Goal: Transaction & Acquisition: Purchase product/service

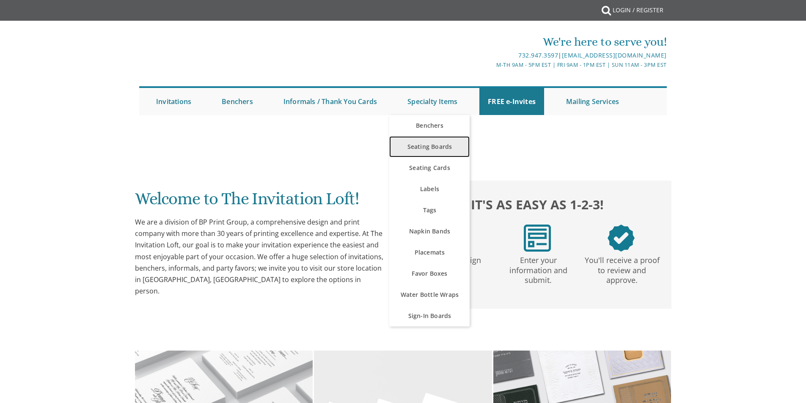
click at [442, 148] on link "Seating Boards" at bounding box center [429, 146] width 80 height 21
click at [441, 146] on link "Seating Boards" at bounding box center [429, 146] width 80 height 21
click at [442, 146] on link "Seating Boards" at bounding box center [429, 146] width 80 height 21
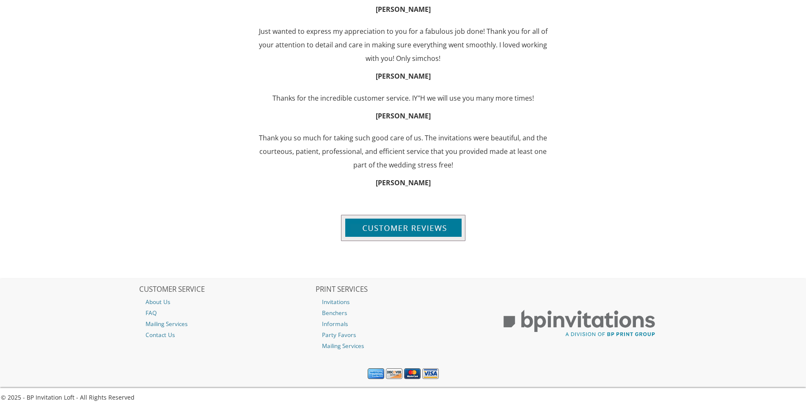
scroll to position [974, 0]
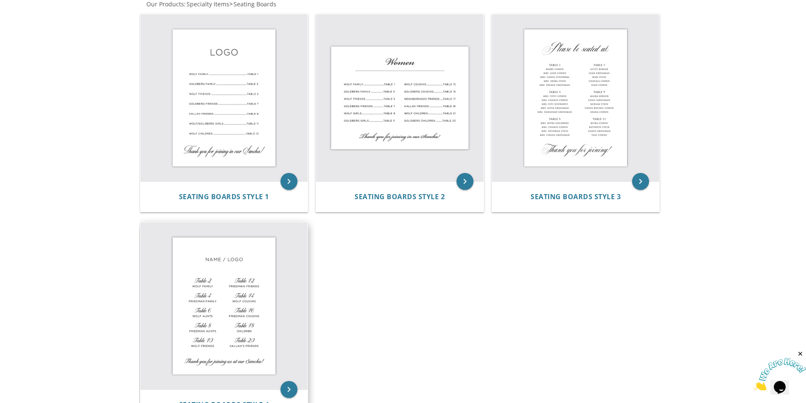
scroll to position [169, 0]
click at [290, 180] on icon "keyboard_arrow_right" at bounding box center [289, 182] width 17 height 17
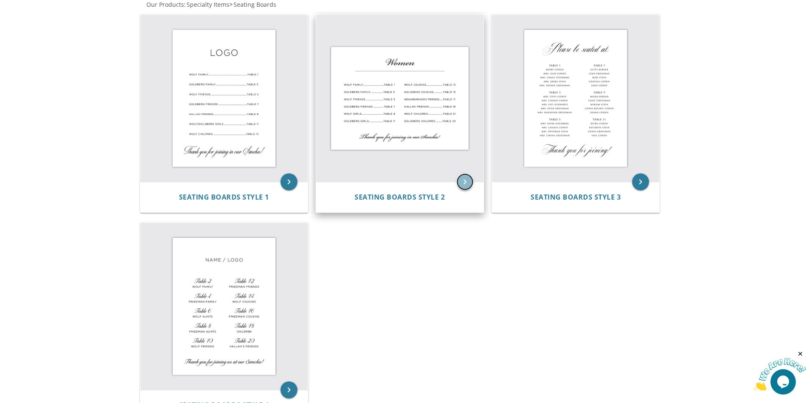
click at [466, 178] on icon "keyboard_arrow_right" at bounding box center [465, 182] width 17 height 17
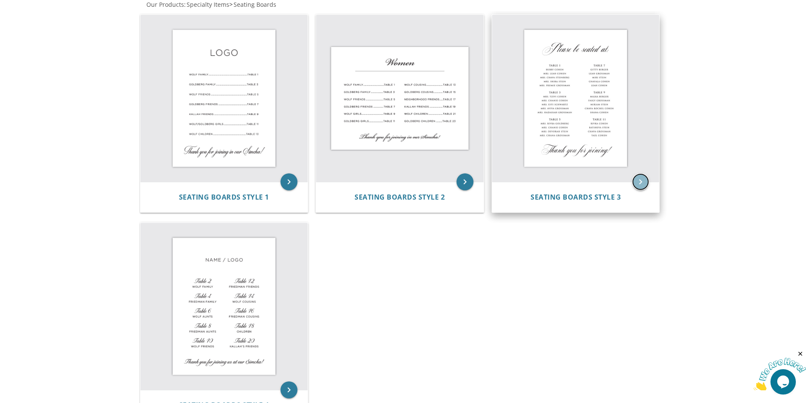
click at [639, 180] on icon "keyboard_arrow_right" at bounding box center [640, 182] width 17 height 17
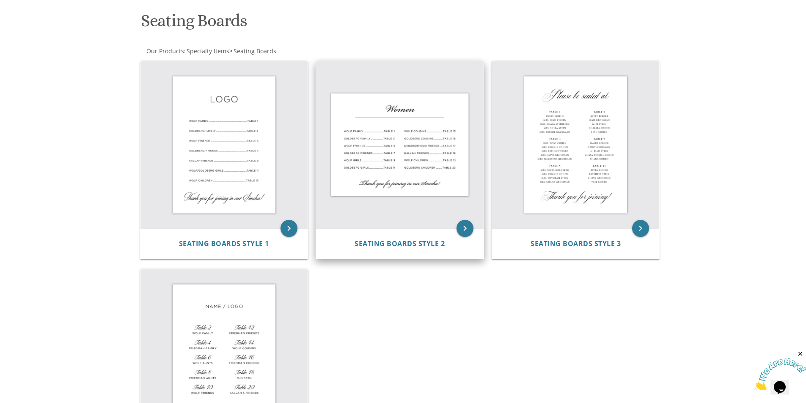
scroll to position [127, 0]
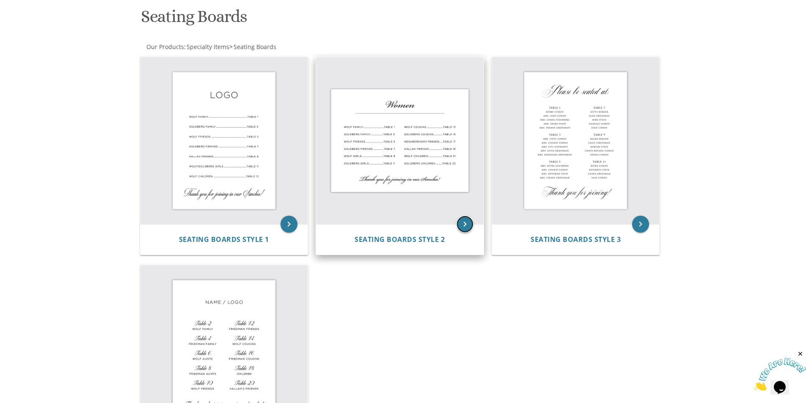
click at [461, 224] on icon "keyboard_arrow_right" at bounding box center [465, 224] width 17 height 17
click at [463, 221] on icon "keyboard_arrow_right" at bounding box center [465, 224] width 17 height 17
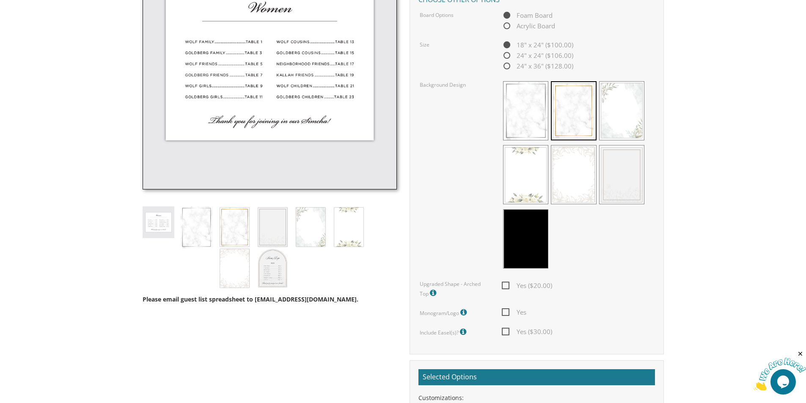
scroll to position [169, 0]
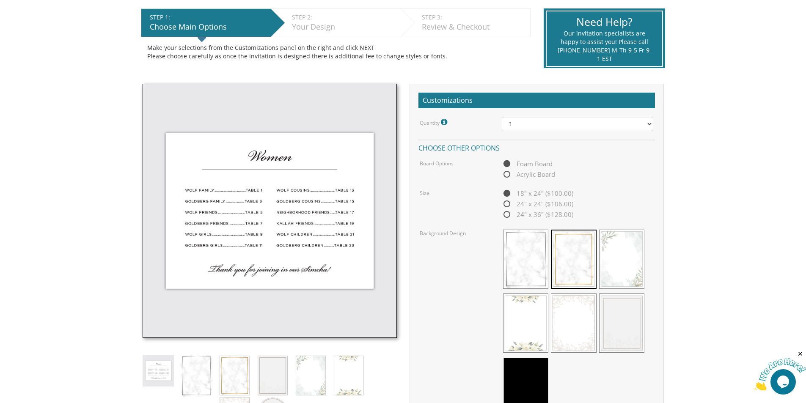
click at [507, 174] on span "Acrylic Board" at bounding box center [528, 174] width 53 height 11
click at [507, 174] on input "Acrylic Board" at bounding box center [505, 175] width 6 height 6
radio input "true"
click at [508, 162] on span "Foam Board" at bounding box center [527, 164] width 51 height 11
click at [508, 162] on input "Foam Board" at bounding box center [505, 165] width 6 height 6
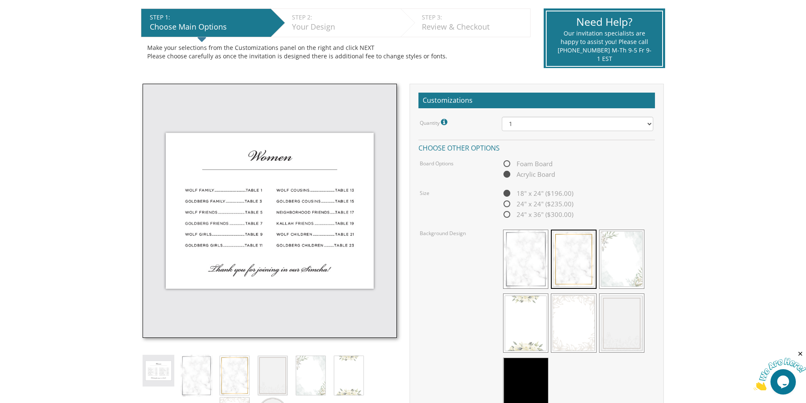
radio input "true"
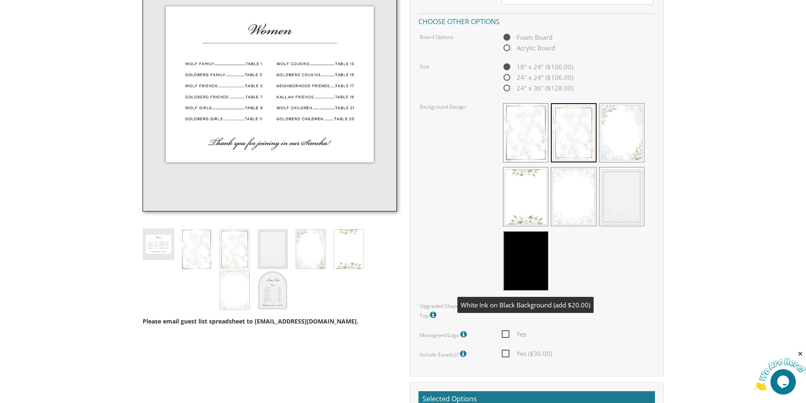
scroll to position [296, 0]
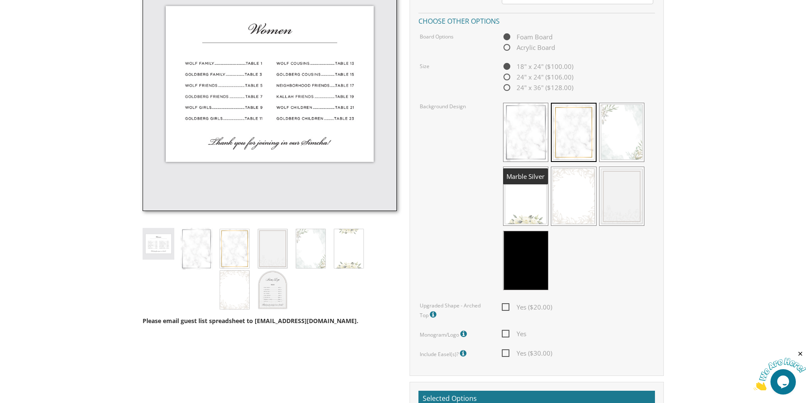
click at [513, 125] on span at bounding box center [525, 132] width 45 height 59
click at [609, 201] on span at bounding box center [621, 196] width 45 height 59
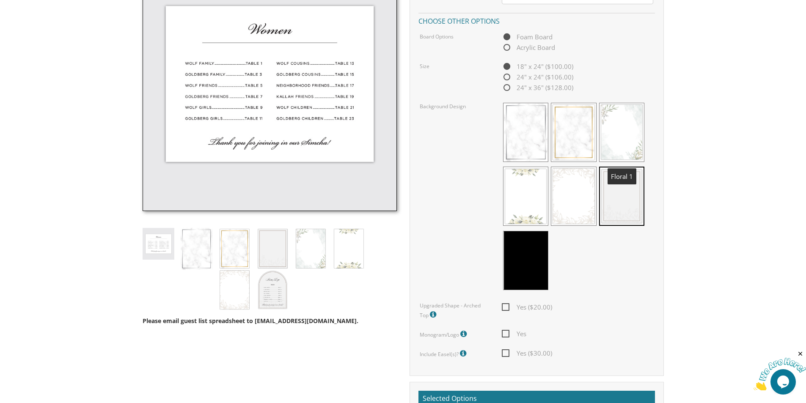
click at [613, 133] on span at bounding box center [621, 132] width 45 height 59
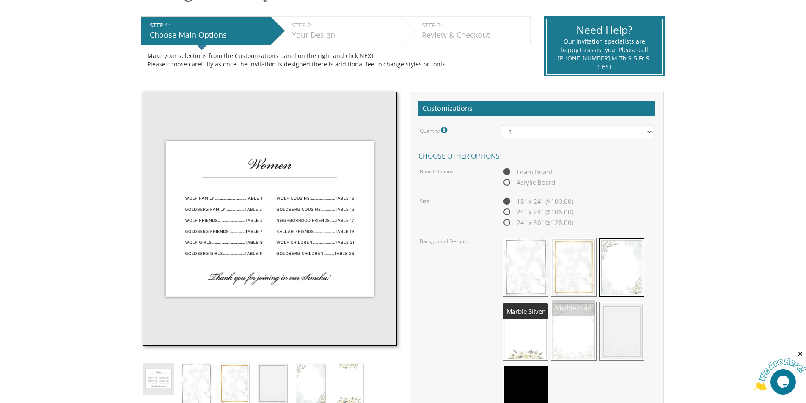
scroll to position [127, 0]
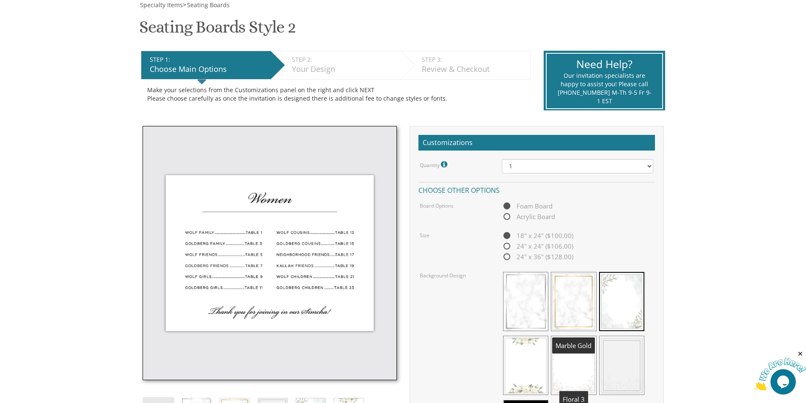
click at [571, 312] on span at bounding box center [573, 301] width 45 height 59
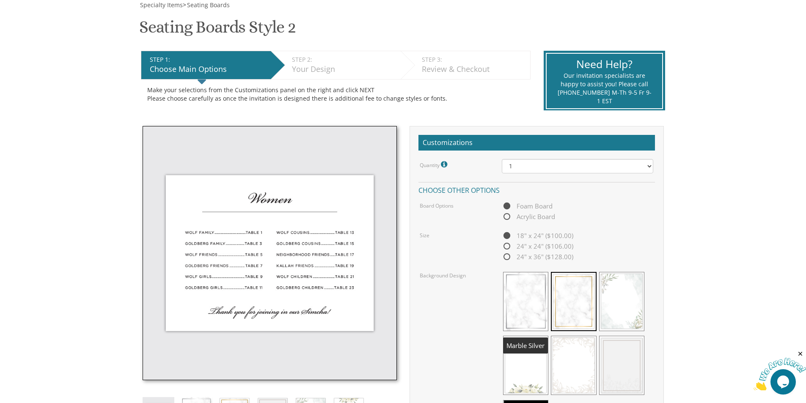
click at [527, 297] on span at bounding box center [525, 301] width 45 height 59
click at [567, 289] on span at bounding box center [573, 301] width 45 height 59
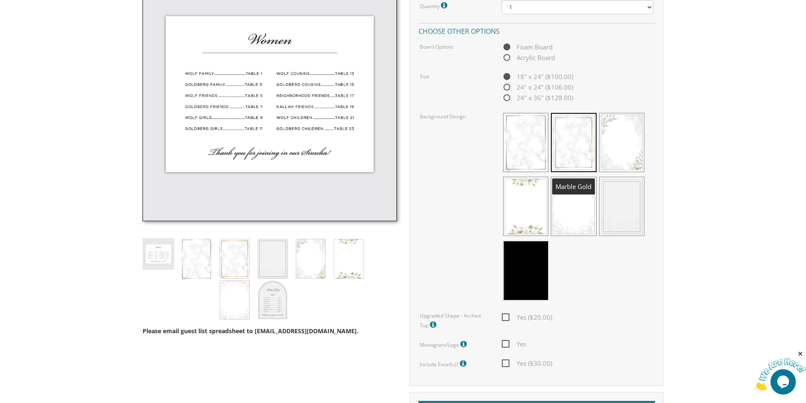
scroll to position [296, 0]
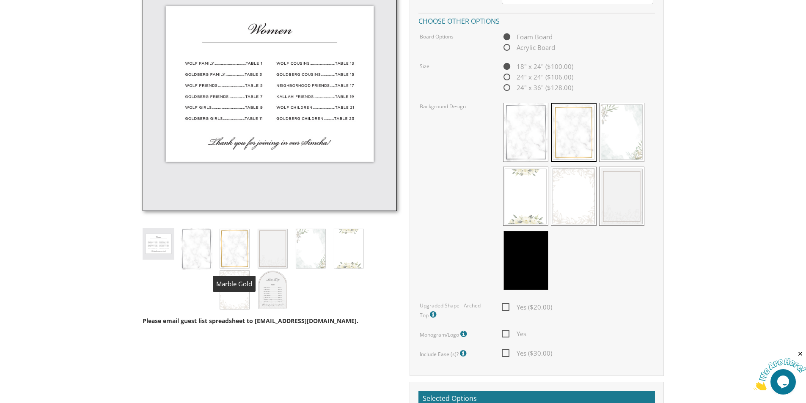
click at [232, 238] on img at bounding box center [235, 248] width 32 height 41
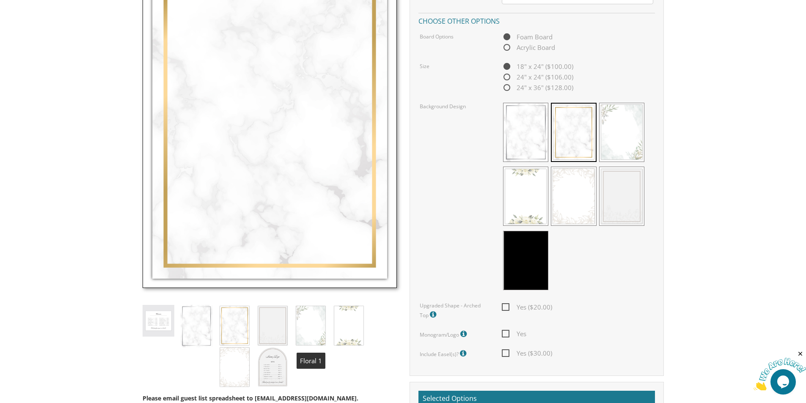
click at [307, 319] on img at bounding box center [311, 325] width 32 height 41
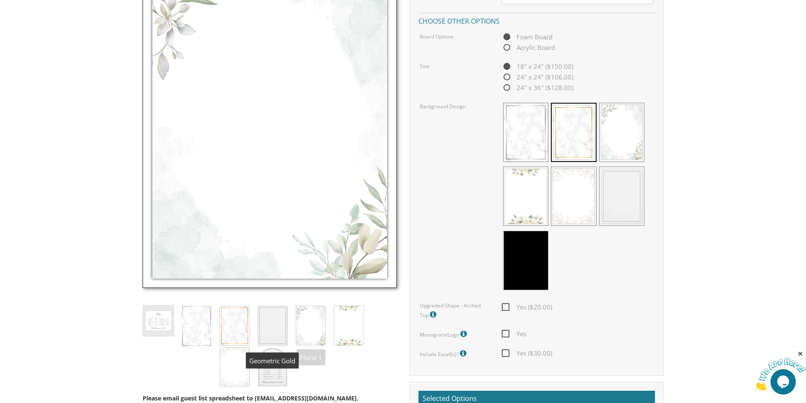
click at [273, 320] on img at bounding box center [273, 325] width 32 height 41
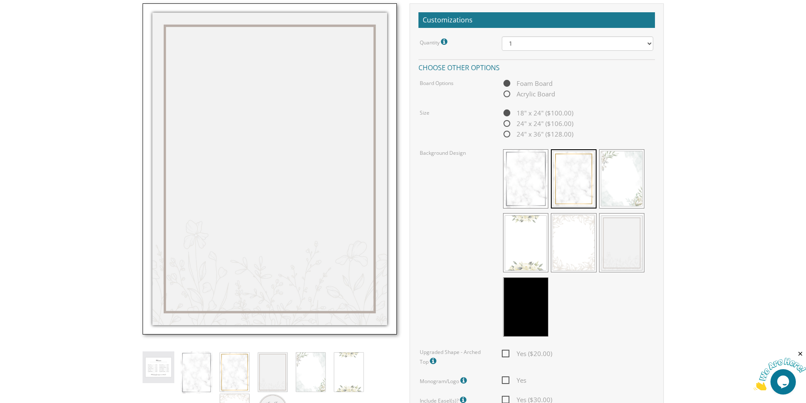
scroll to position [254, 0]
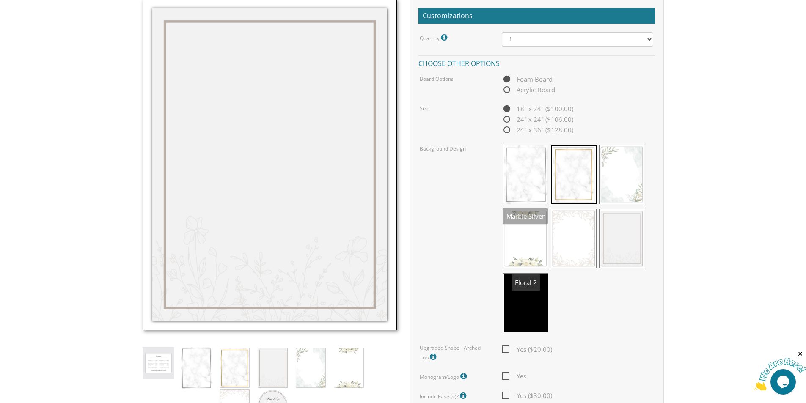
click at [523, 182] on span at bounding box center [525, 174] width 45 height 59
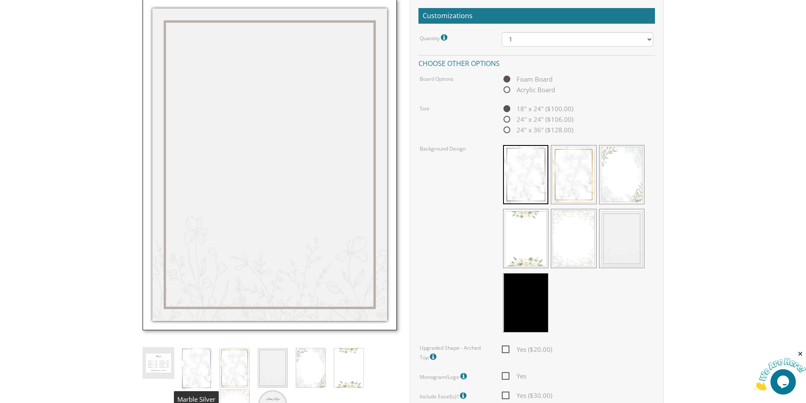
click at [201, 363] on img at bounding box center [197, 369] width 32 height 42
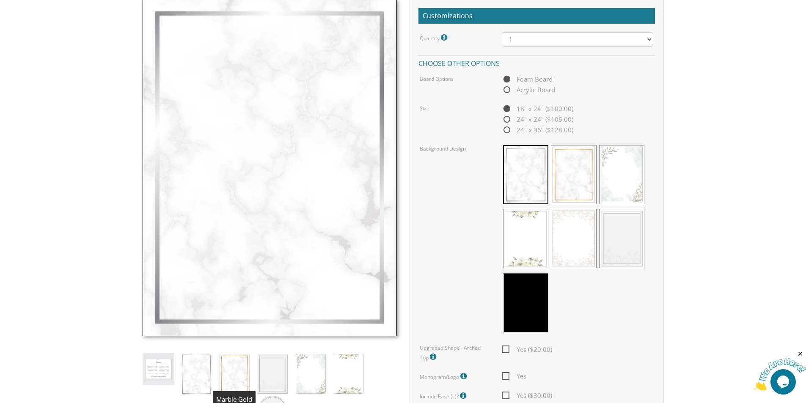
click at [233, 373] on img at bounding box center [235, 373] width 32 height 41
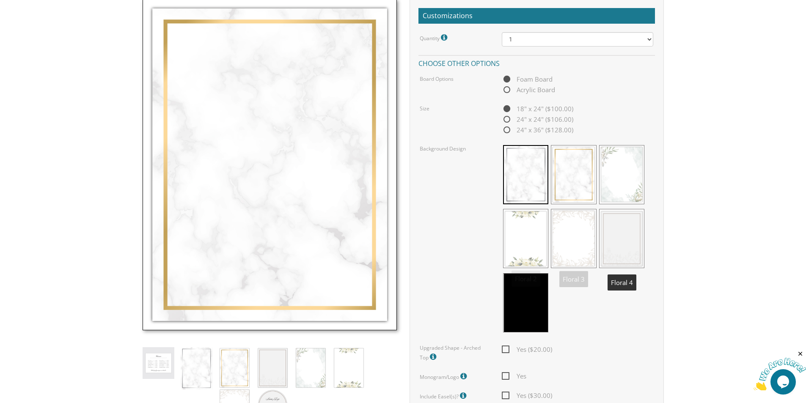
click at [629, 230] on span at bounding box center [621, 238] width 45 height 59
click at [626, 233] on span at bounding box center [621, 238] width 45 height 59
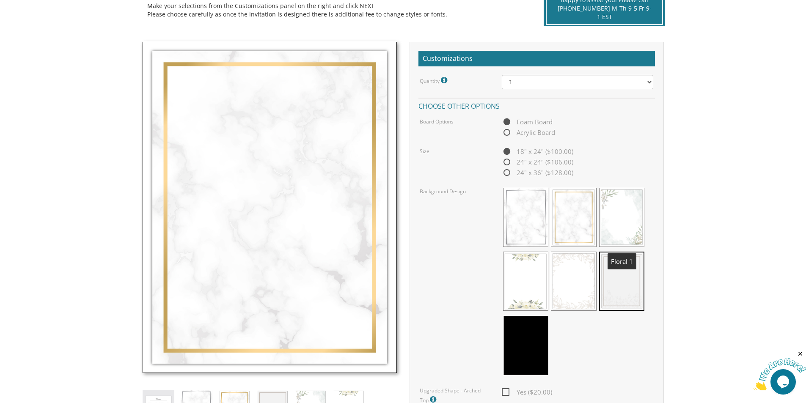
scroll to position [212, 0]
click at [615, 280] on span at bounding box center [621, 280] width 45 height 59
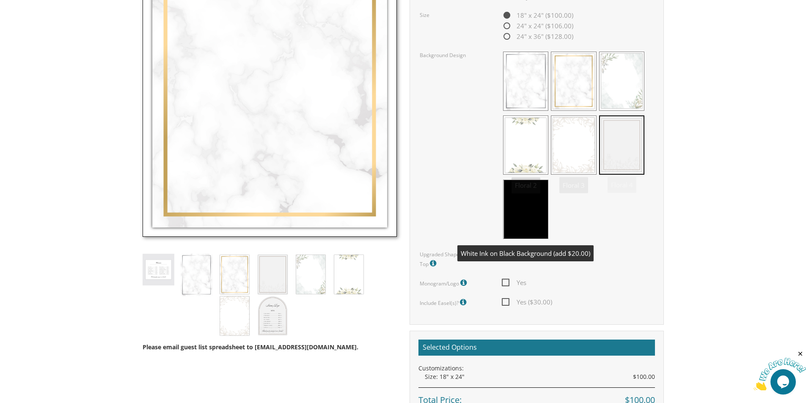
scroll to position [381, 0]
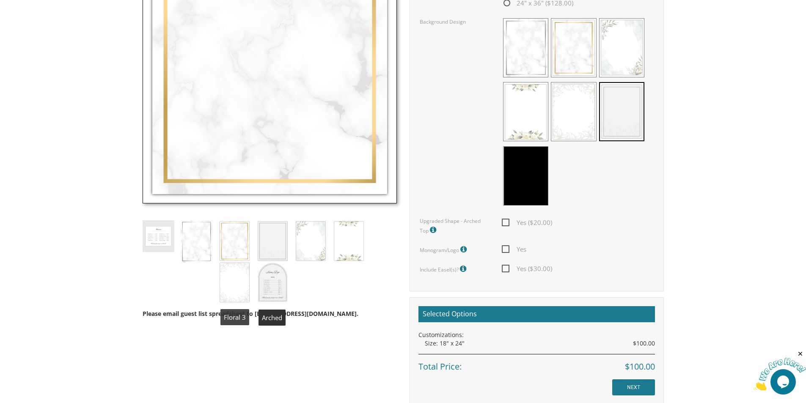
click at [242, 279] on img at bounding box center [235, 282] width 32 height 41
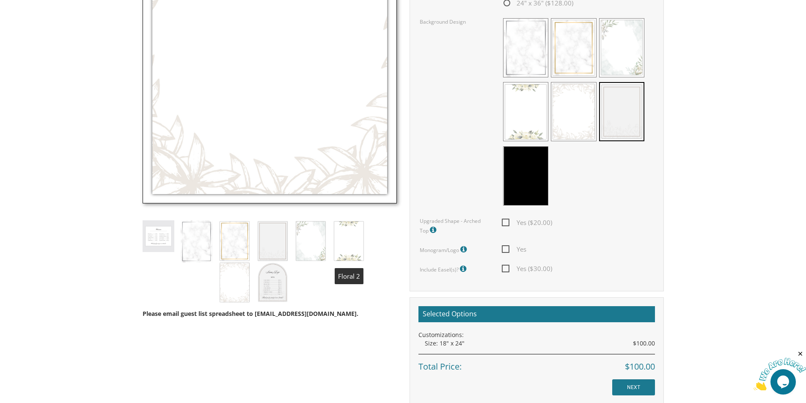
click at [346, 240] on img at bounding box center [349, 241] width 32 height 41
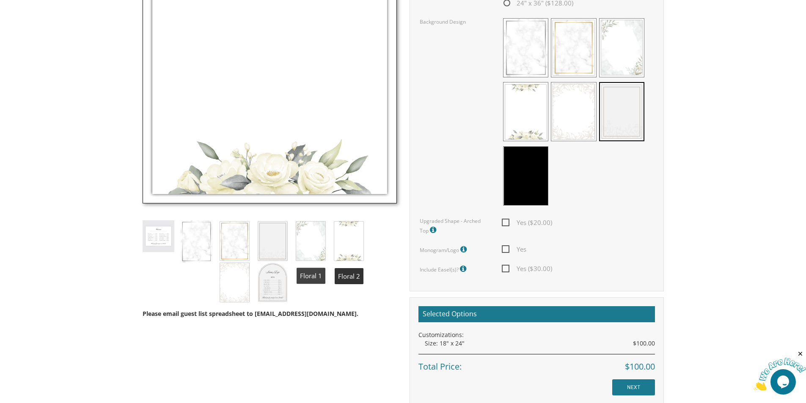
click at [309, 240] on img at bounding box center [311, 241] width 32 height 41
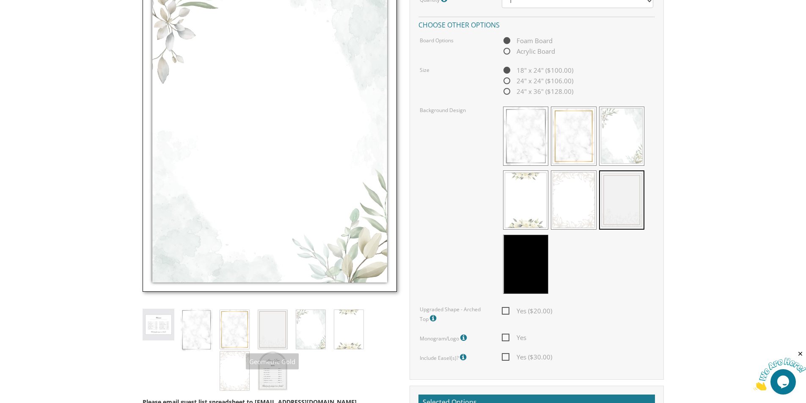
scroll to position [296, 0]
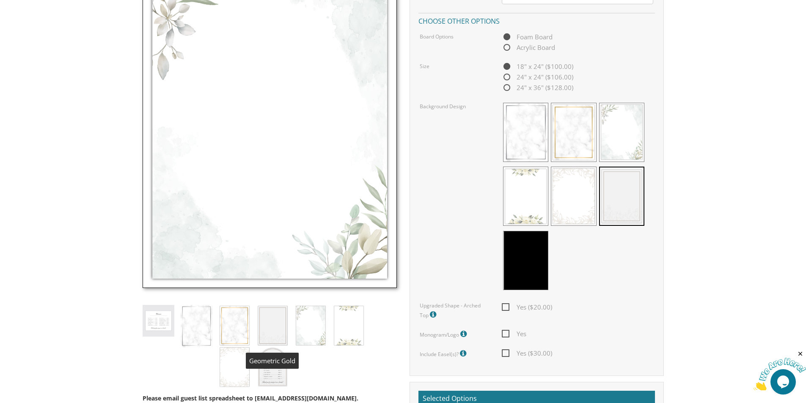
click at [273, 324] on img at bounding box center [273, 325] width 32 height 41
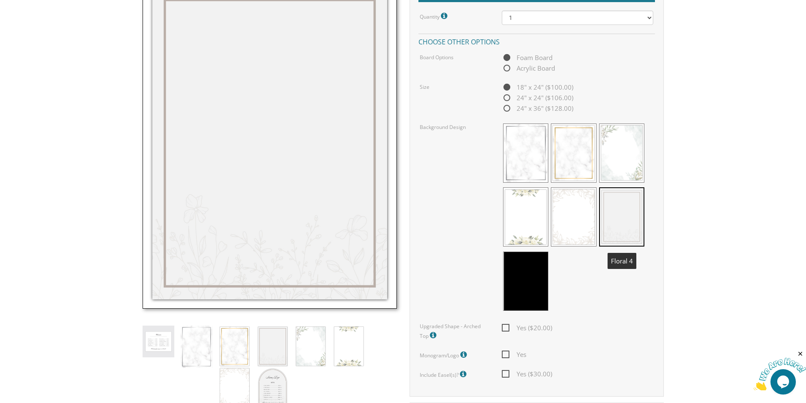
scroll to position [339, 0]
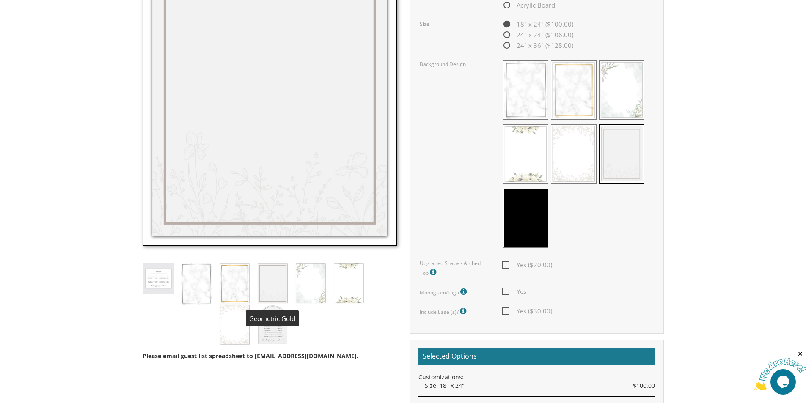
click at [274, 287] on img at bounding box center [273, 283] width 32 height 41
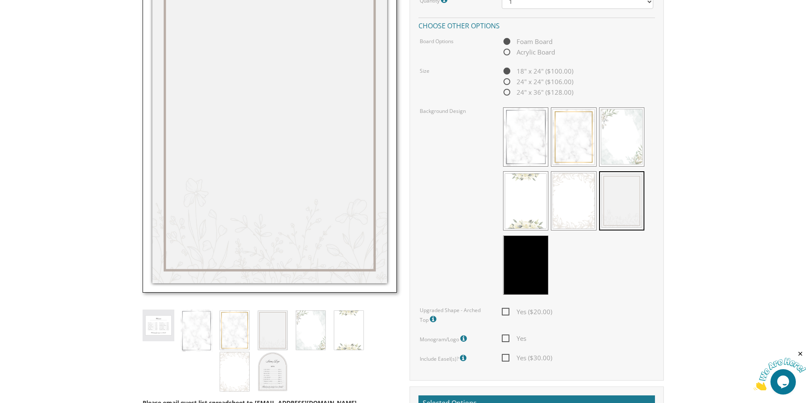
scroll to position [296, 0]
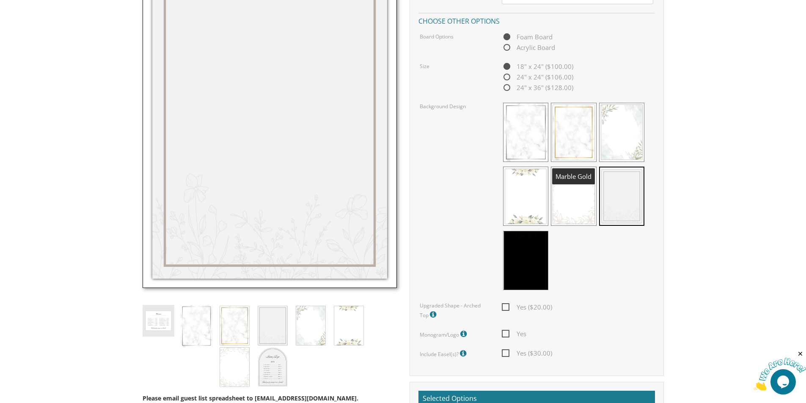
click at [568, 139] on span at bounding box center [573, 132] width 45 height 59
click at [567, 141] on span at bounding box center [573, 132] width 45 height 59
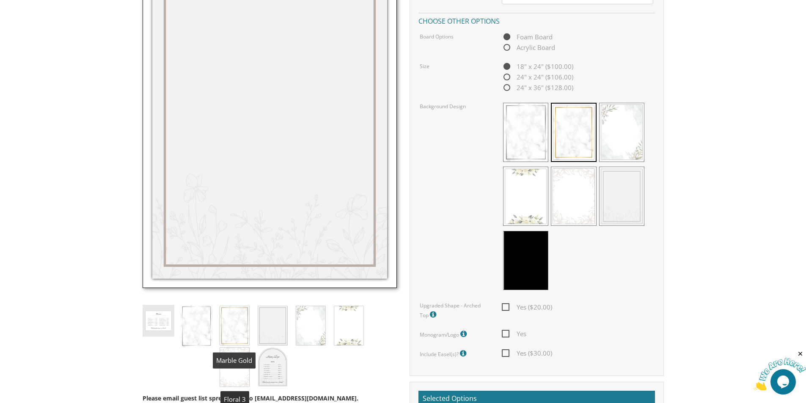
click at [239, 342] on img at bounding box center [235, 325] width 32 height 41
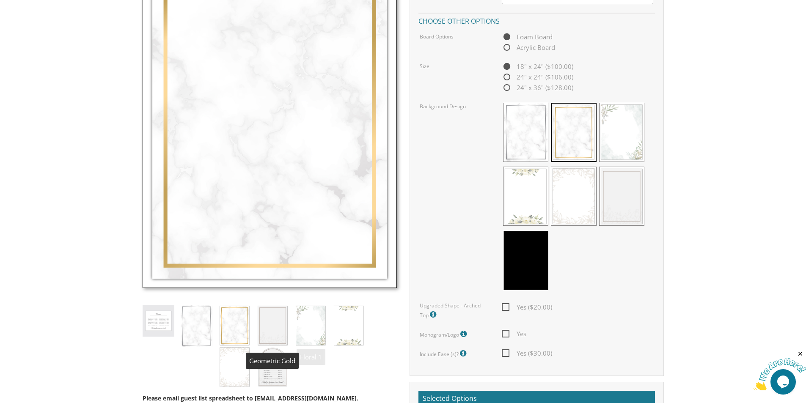
click at [273, 323] on img at bounding box center [273, 325] width 32 height 41
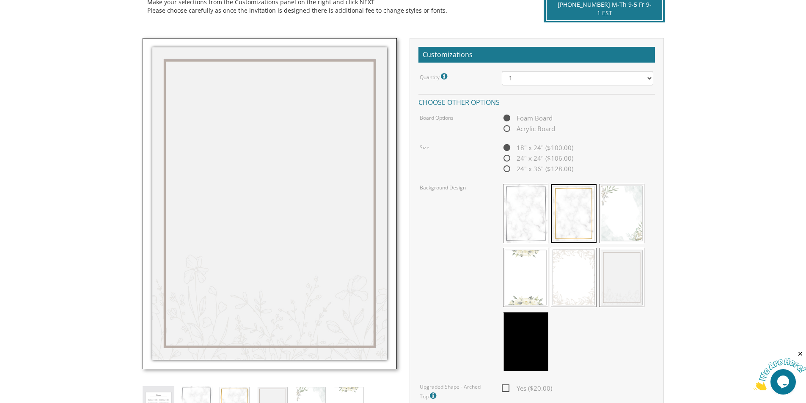
scroll to position [212, 0]
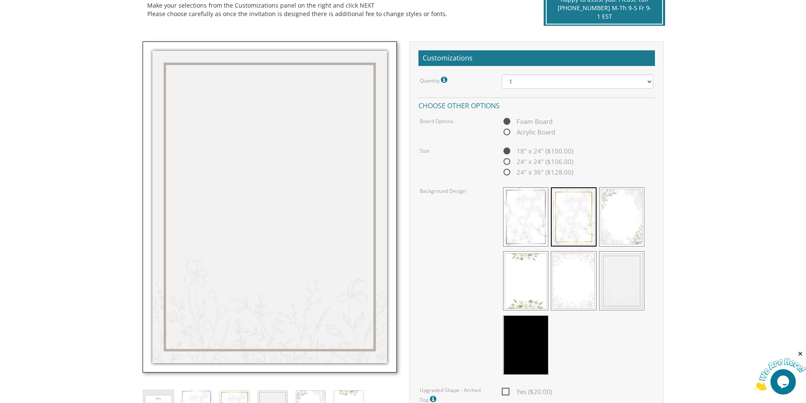
click at [257, 198] on img at bounding box center [270, 207] width 254 height 332
click at [628, 284] on span at bounding box center [621, 280] width 45 height 59
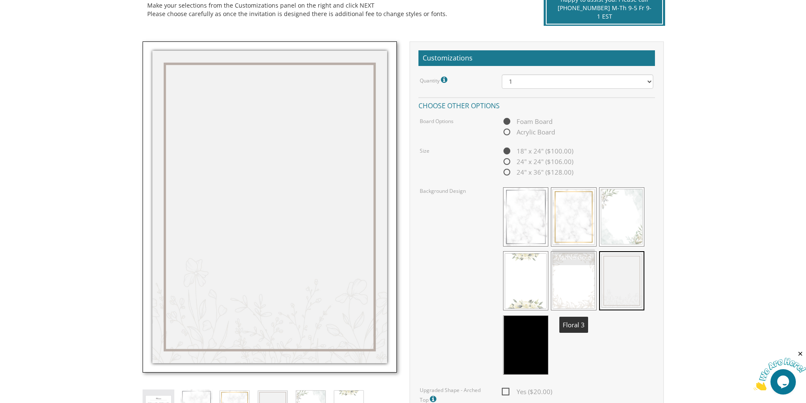
click at [565, 259] on span at bounding box center [573, 280] width 45 height 59
click at [574, 210] on span at bounding box center [573, 217] width 45 height 59
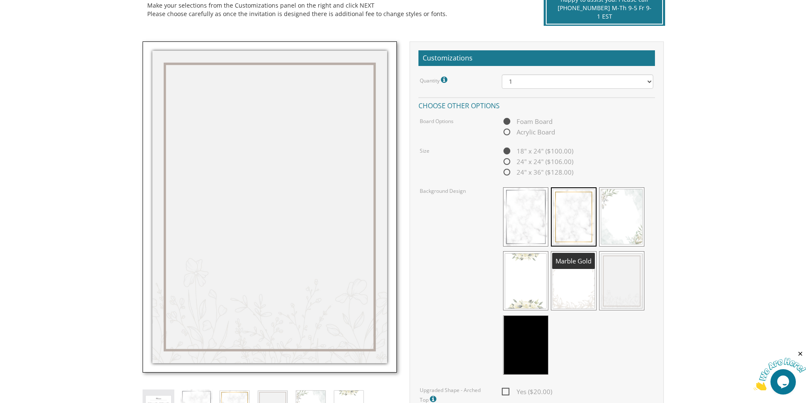
click at [574, 211] on span at bounding box center [573, 217] width 45 height 59
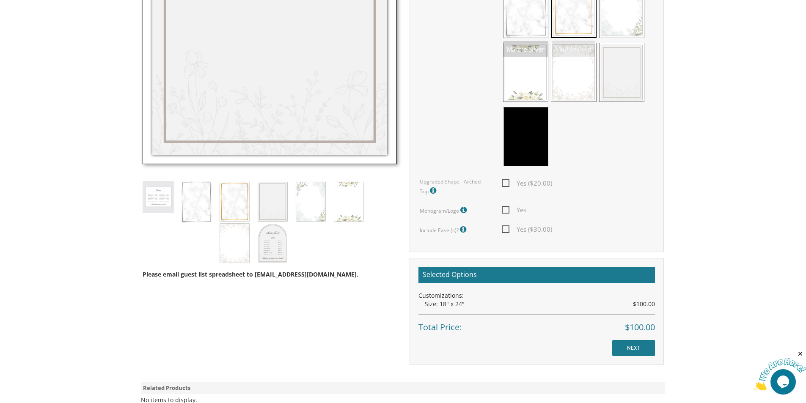
scroll to position [423, 0]
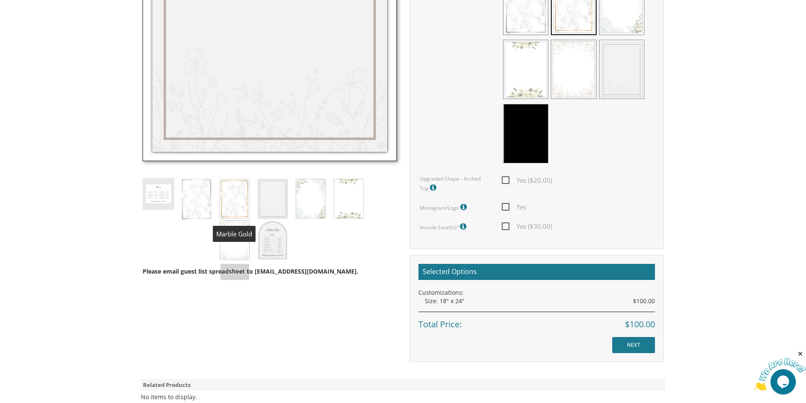
click at [226, 209] on img at bounding box center [235, 198] width 32 height 41
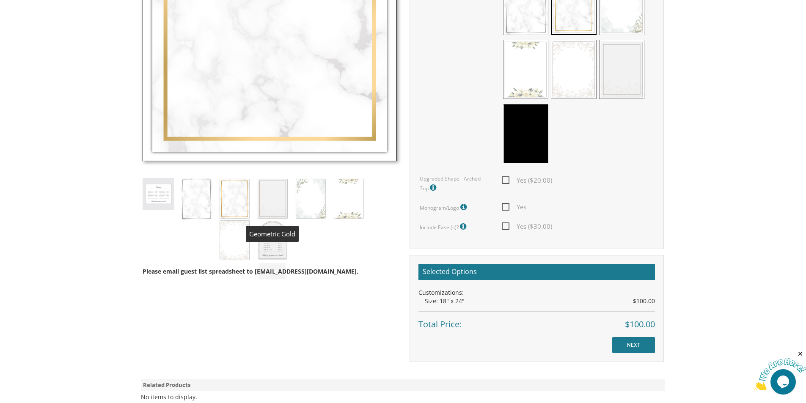
click at [270, 198] on img at bounding box center [273, 198] width 32 height 41
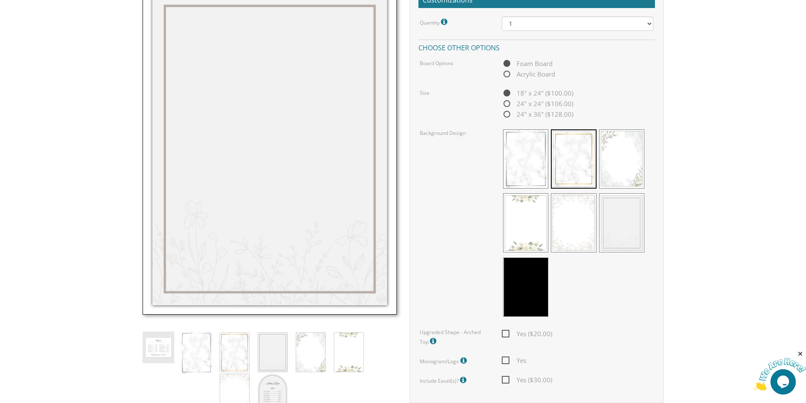
scroll to position [381, 0]
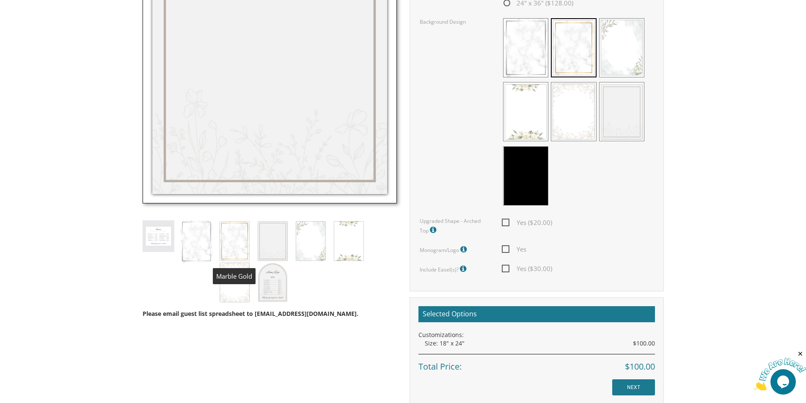
click at [243, 248] on img at bounding box center [235, 241] width 32 height 41
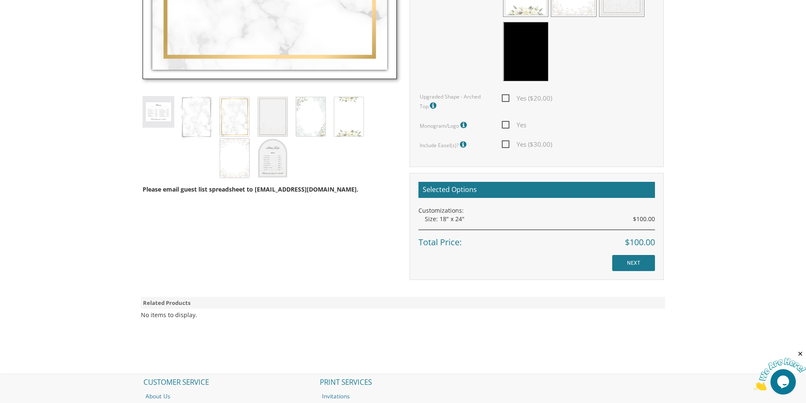
scroll to position [508, 0]
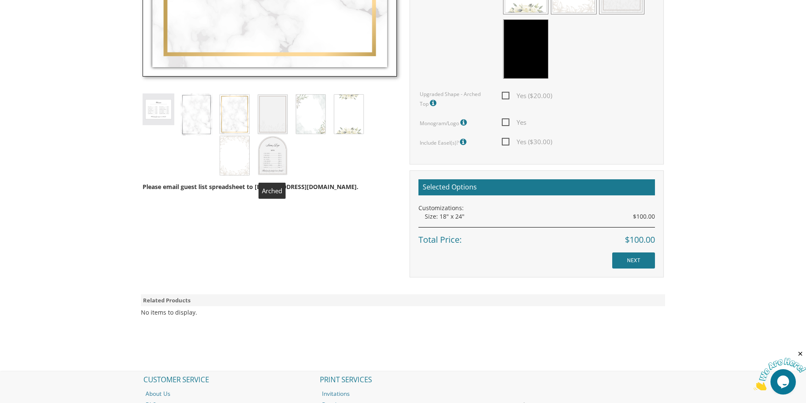
click at [271, 158] on img at bounding box center [273, 155] width 32 height 41
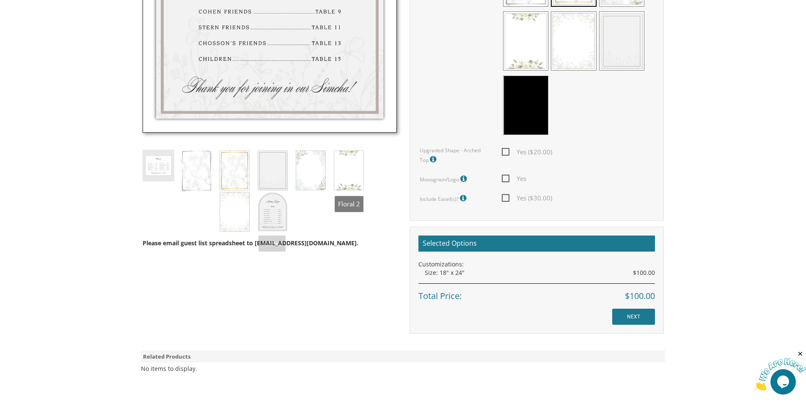
scroll to position [296, 0]
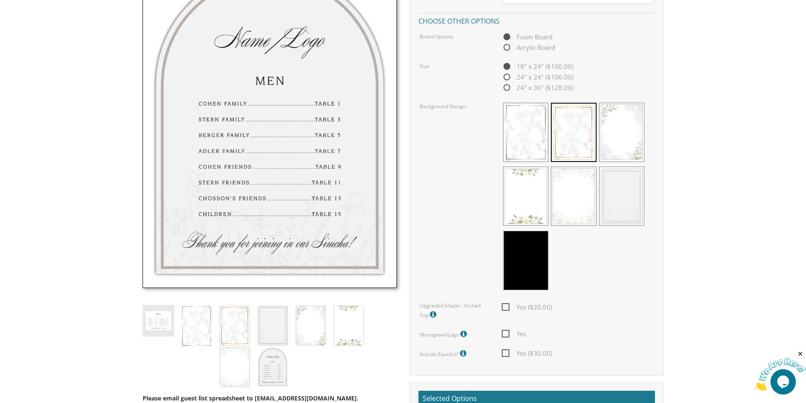
click at [155, 319] on img at bounding box center [159, 321] width 32 height 32
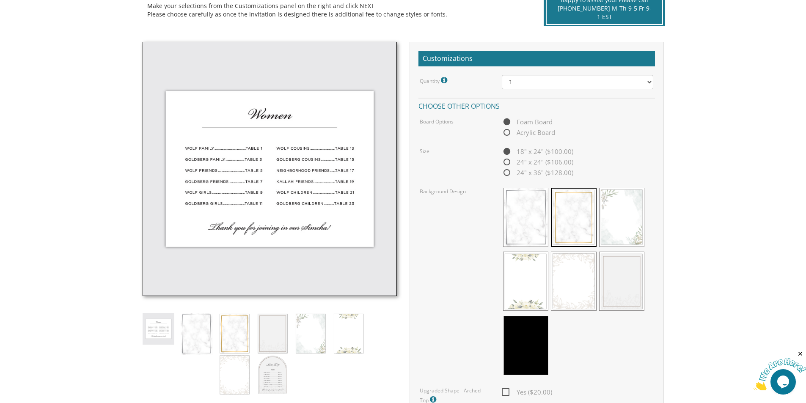
scroll to position [212, 0]
click at [234, 331] on img at bounding box center [235, 333] width 32 height 41
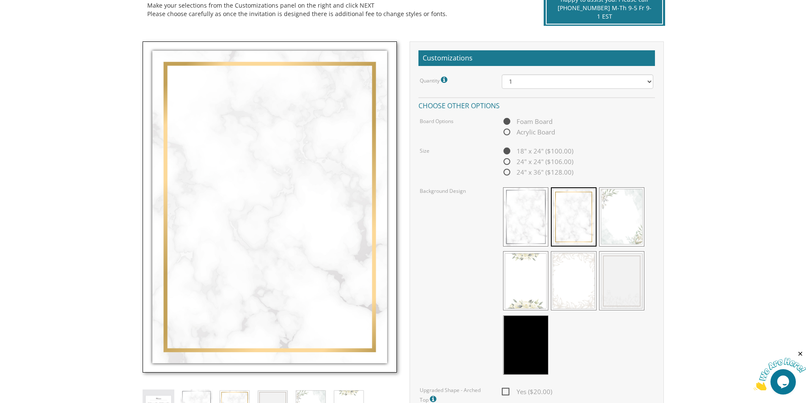
click at [510, 174] on span "24" x 36" ($128.00)" at bounding box center [538, 172] width 72 height 11
click at [508, 174] on input "24" x 36" ($128.00)" at bounding box center [505, 173] width 6 height 6
radio input "true"
click at [518, 131] on span "Acrylic Board" at bounding box center [528, 132] width 53 height 11
click at [508, 131] on input "Acrylic Board" at bounding box center [505, 133] width 6 height 6
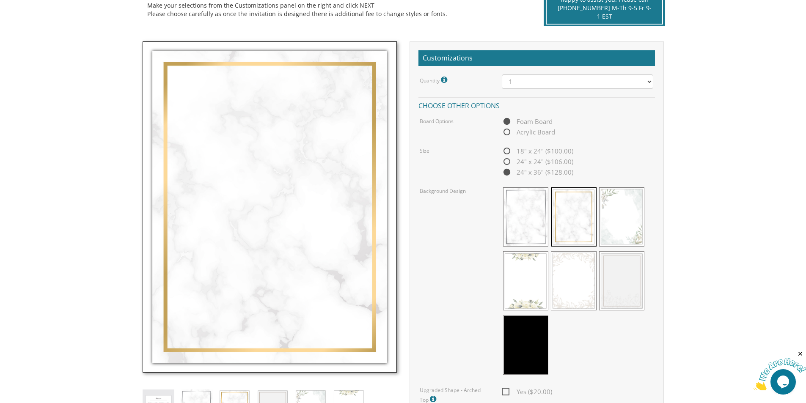
radio input "true"
click at [510, 123] on span "Foam Board" at bounding box center [527, 121] width 51 height 11
click at [508, 123] on input "Foam Board" at bounding box center [505, 122] width 6 height 6
radio input "true"
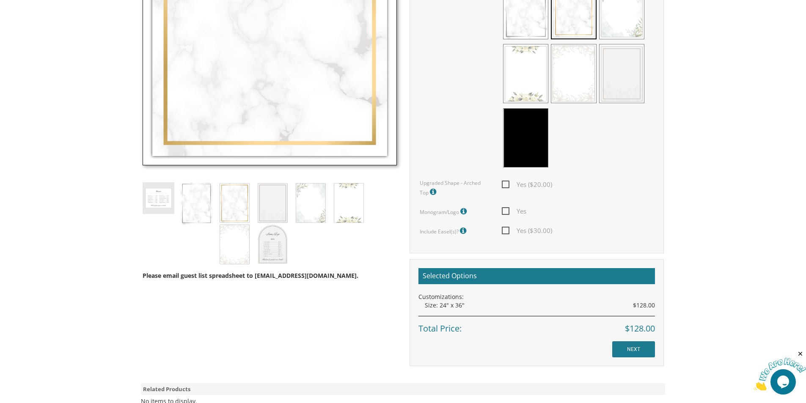
scroll to position [423, 0]
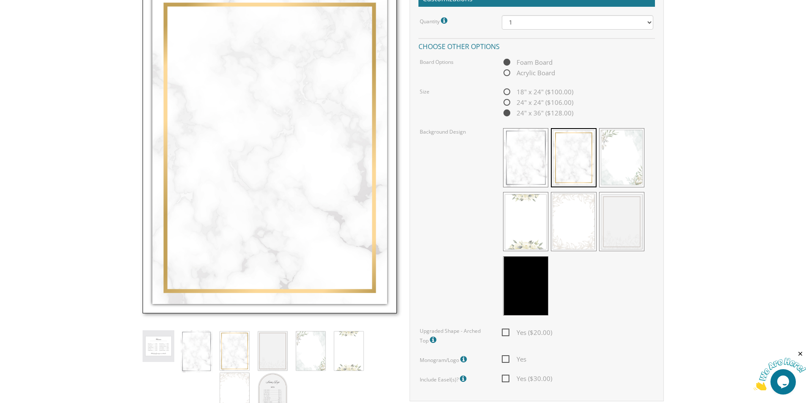
scroll to position [381, 0]
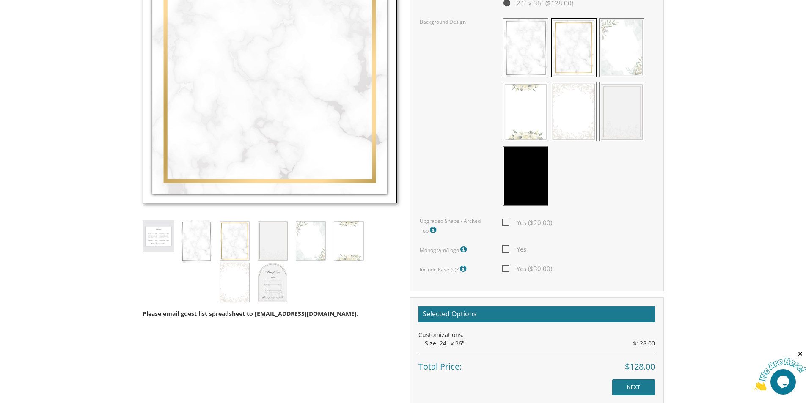
click at [270, 145] on img at bounding box center [270, 38] width 254 height 332
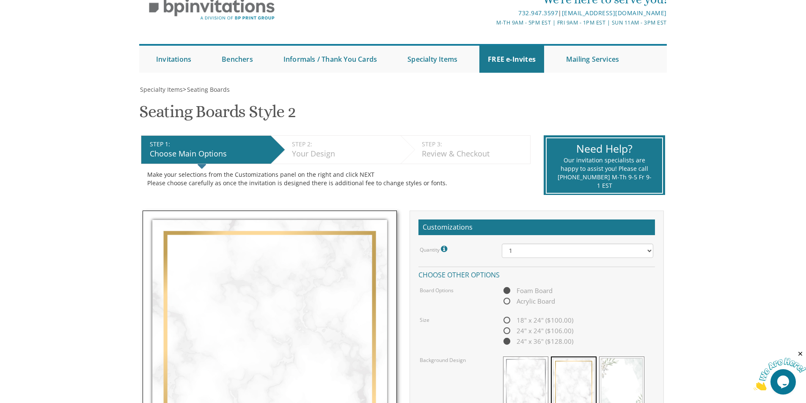
scroll to position [0, 0]
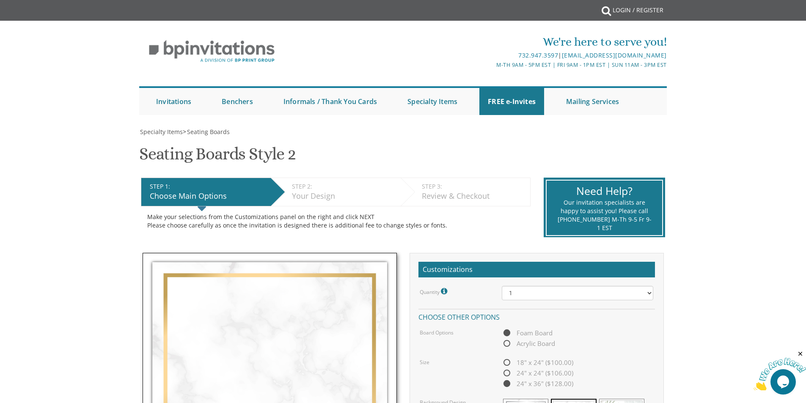
click at [317, 196] on div "Your Design" at bounding box center [344, 196] width 105 height 11
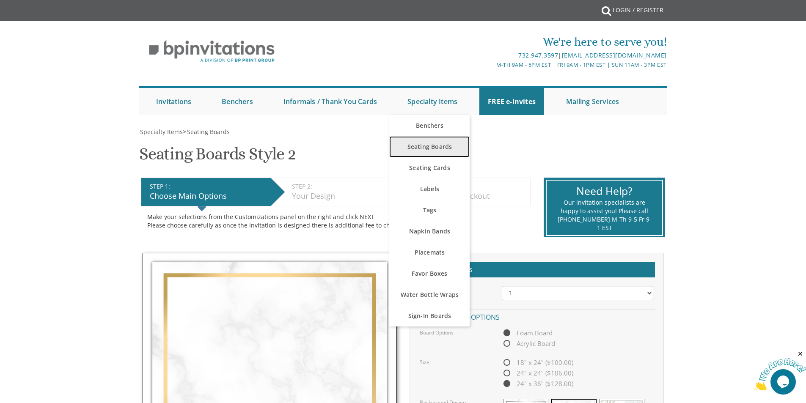
click at [426, 149] on link "Seating Boards" at bounding box center [429, 146] width 80 height 21
click at [429, 144] on link "Seating Boards" at bounding box center [429, 146] width 80 height 21
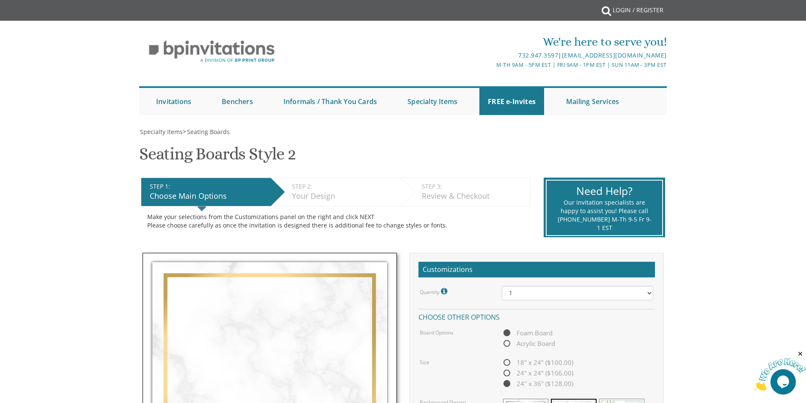
click at [251, 190] on div "STEP 1: EDIT" at bounding box center [208, 186] width 117 height 8
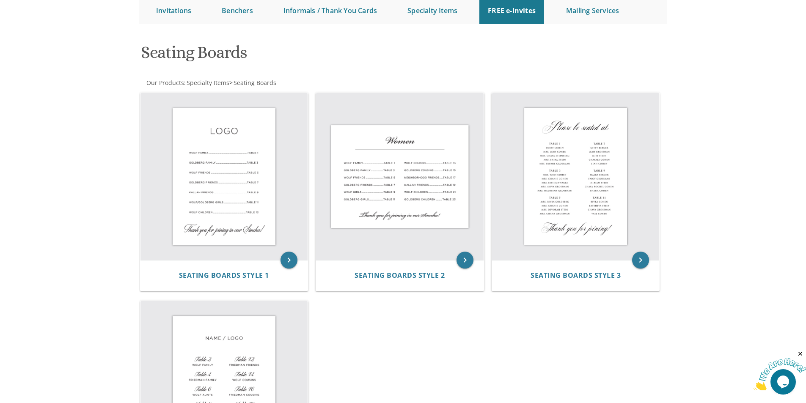
scroll to position [42, 0]
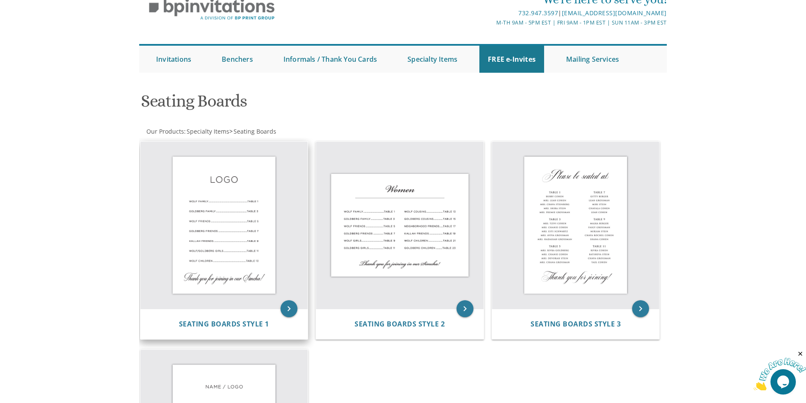
click at [231, 213] on img at bounding box center [225, 226] width 168 height 168
click at [288, 309] on icon "keyboard_arrow_right" at bounding box center [289, 309] width 17 height 17
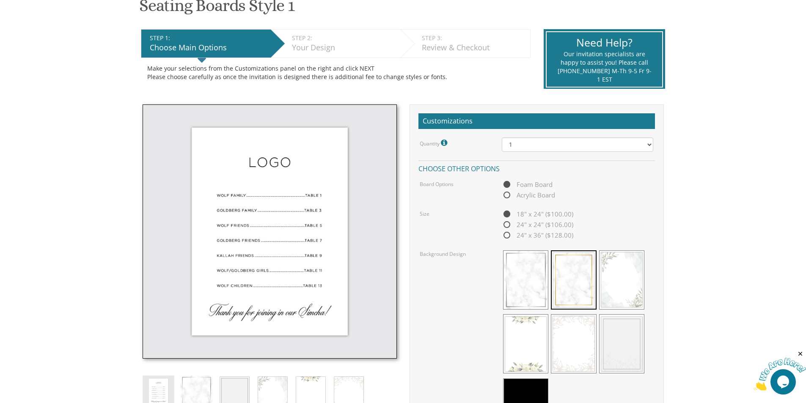
scroll to position [212, 0]
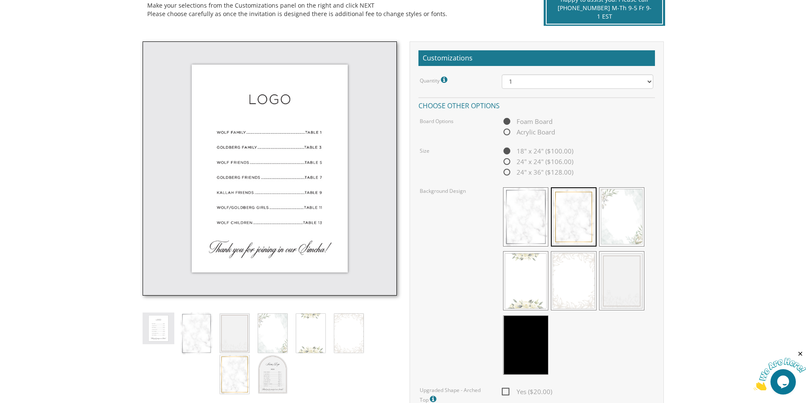
click at [257, 149] on img at bounding box center [270, 168] width 254 height 254
drag, startPoint x: 268, startPoint y: 139, endPoint x: 302, endPoint y: 112, distance: 44.0
click at [302, 112] on img at bounding box center [270, 168] width 254 height 254
click at [508, 176] on span "24" x 36" ($128.00)" at bounding box center [538, 172] width 72 height 11
click at [508, 176] on input "24" x 36" ($128.00)" at bounding box center [505, 173] width 6 height 6
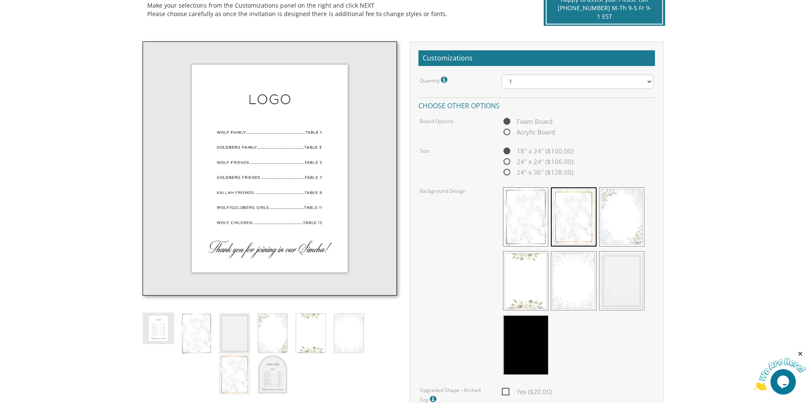
radio input "true"
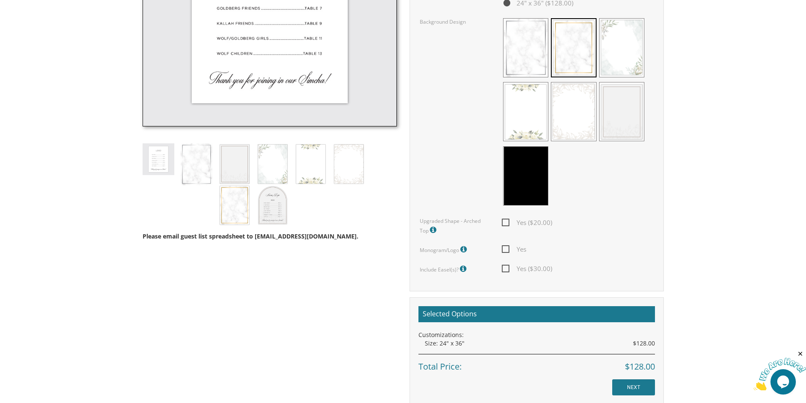
scroll to position [169, 0]
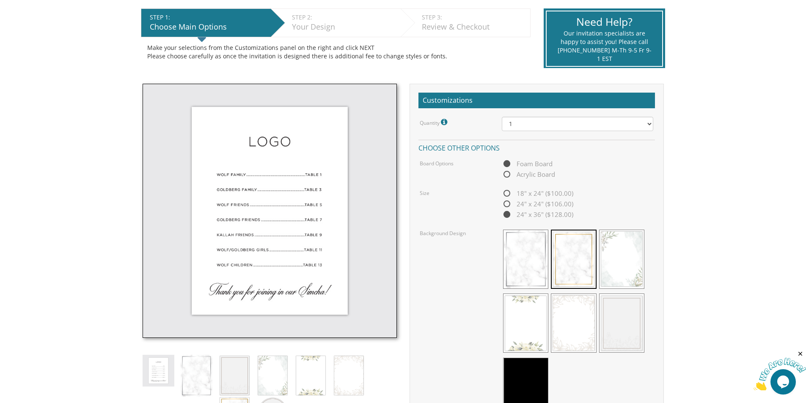
click at [206, 41] on icon at bounding box center [202, 39] width 8 height 15
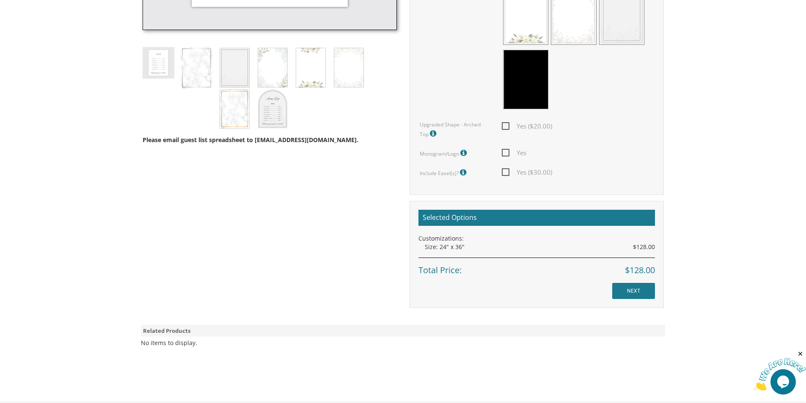
scroll to position [480, 0]
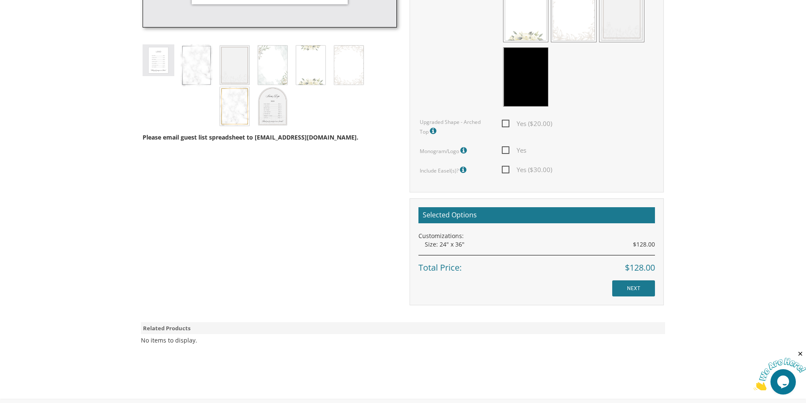
click at [461, 169] on icon at bounding box center [464, 170] width 8 height 8
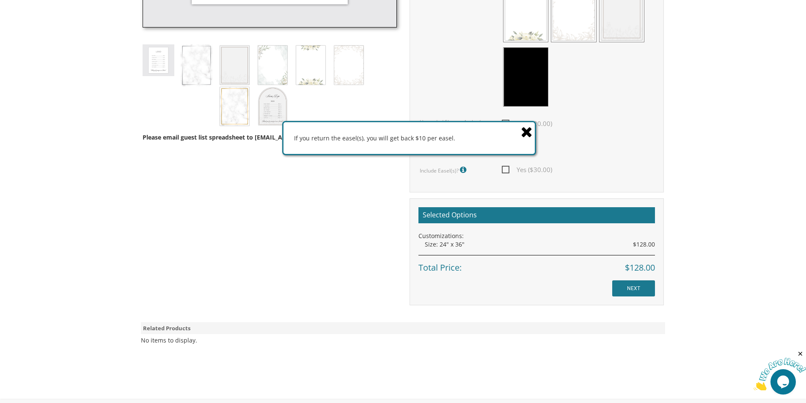
click at [529, 134] on icon at bounding box center [527, 131] width 12 height 15
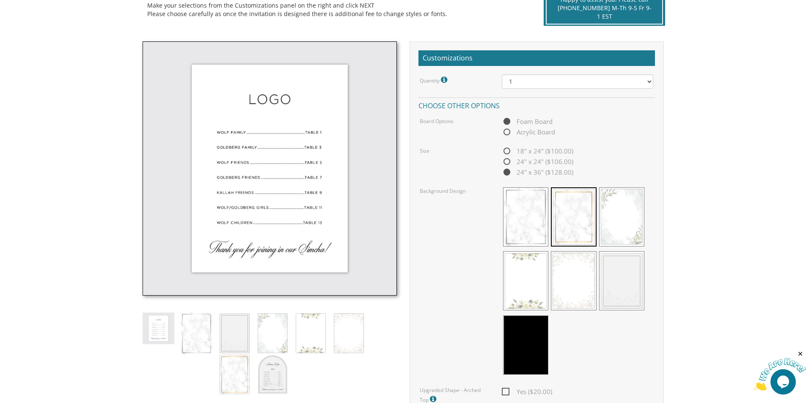
scroll to position [57, 0]
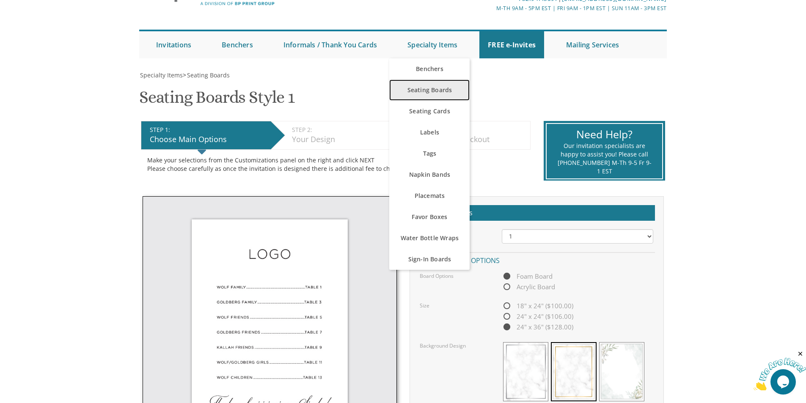
click at [436, 90] on link "Seating Boards" at bounding box center [429, 90] width 80 height 21
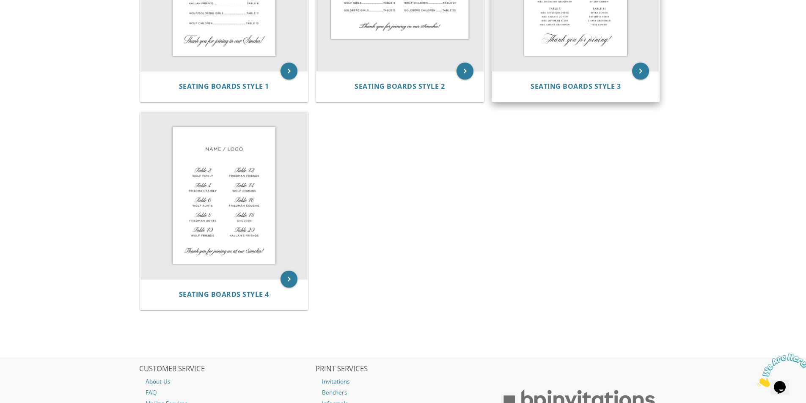
scroll to position [296, 0]
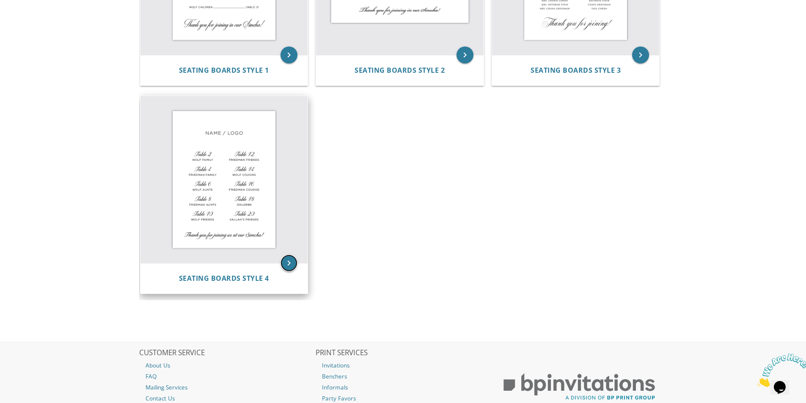
click at [288, 261] on icon "keyboard_arrow_right" at bounding box center [289, 263] width 17 height 17
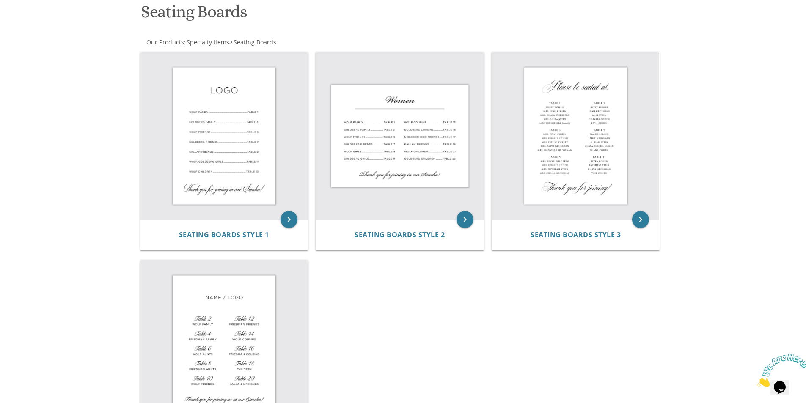
scroll to position [127, 0]
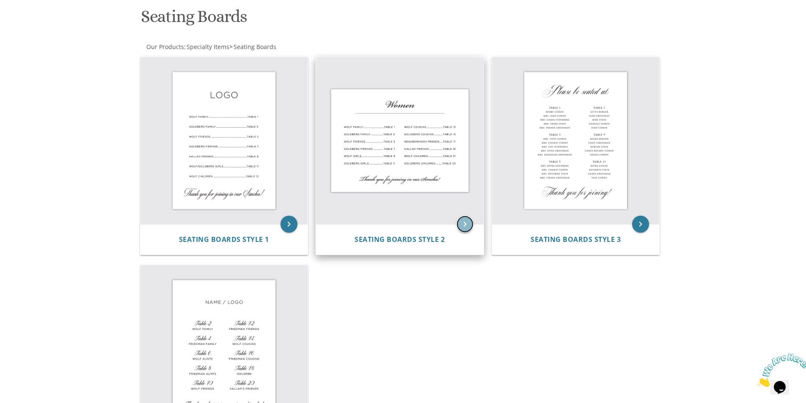
click at [469, 220] on icon "keyboard_arrow_right" at bounding box center [465, 224] width 17 height 17
